Goal: Find specific page/section: Locate a particular part of the current website

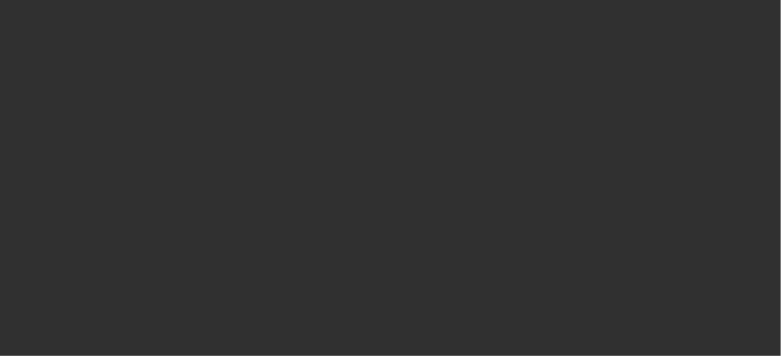
select select "10"
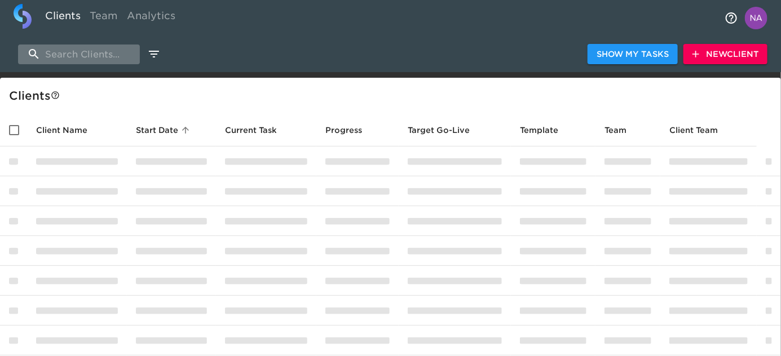
click at [91, 54] on input "search" at bounding box center [79, 55] width 122 height 20
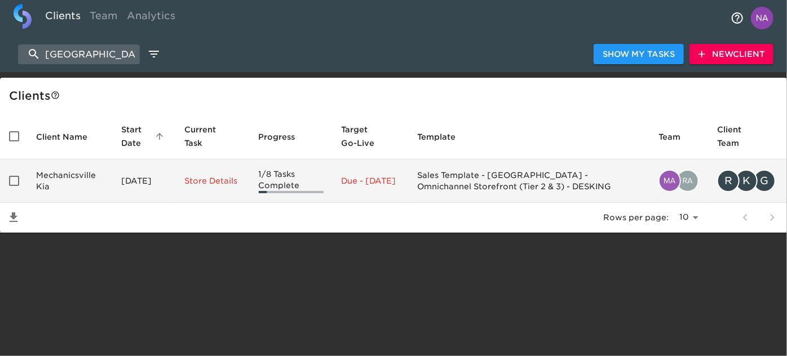
type input "[GEOGRAPHIC_DATA]"
click at [78, 186] on td "Mechanicsville Kia" at bounding box center [69, 181] width 85 height 43
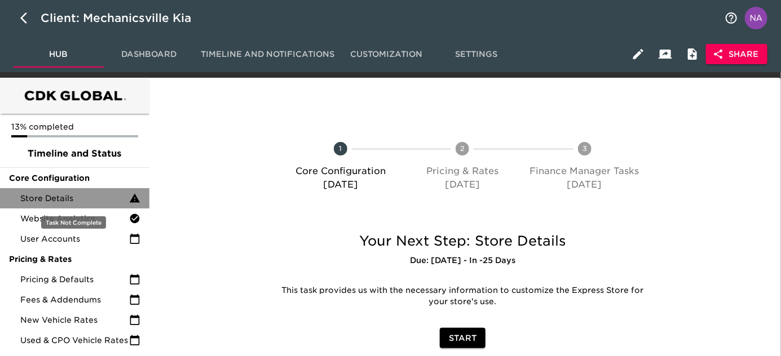
click at [63, 205] on div "Store Details" at bounding box center [74, 198] width 149 height 20
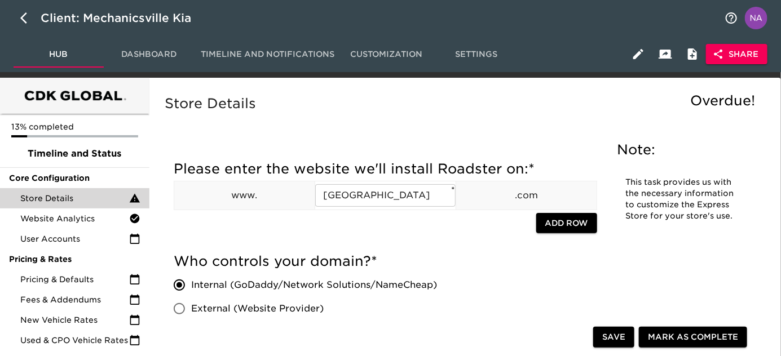
click at [310, 126] on div "Store Details Overdue!" at bounding box center [462, 111] width 600 height 39
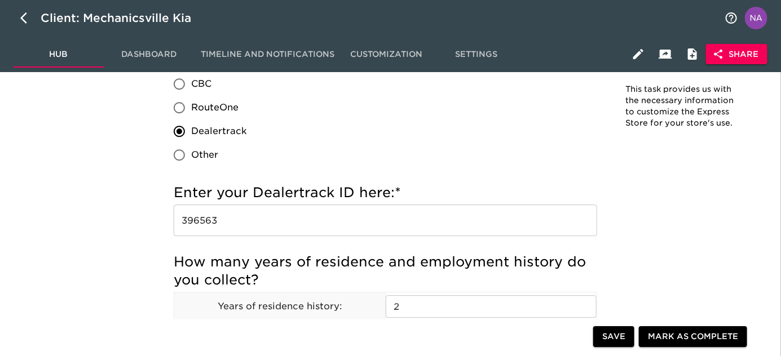
scroll to position [1195, 0]
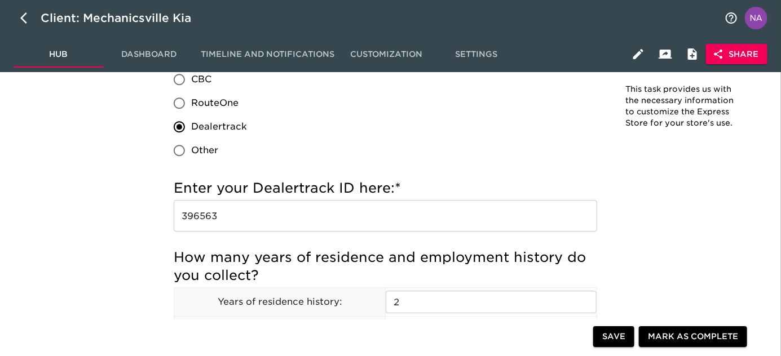
click at [235, 213] on input "396563" at bounding box center [385, 216] width 423 height 32
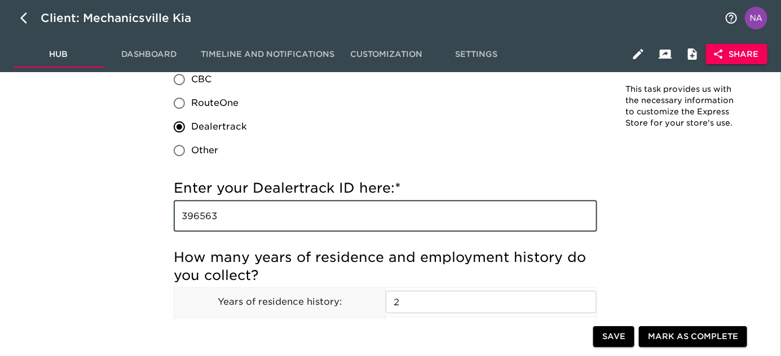
click at [235, 213] on input "396563" at bounding box center [385, 216] width 423 height 32
